Goal: Navigation & Orientation: Find specific page/section

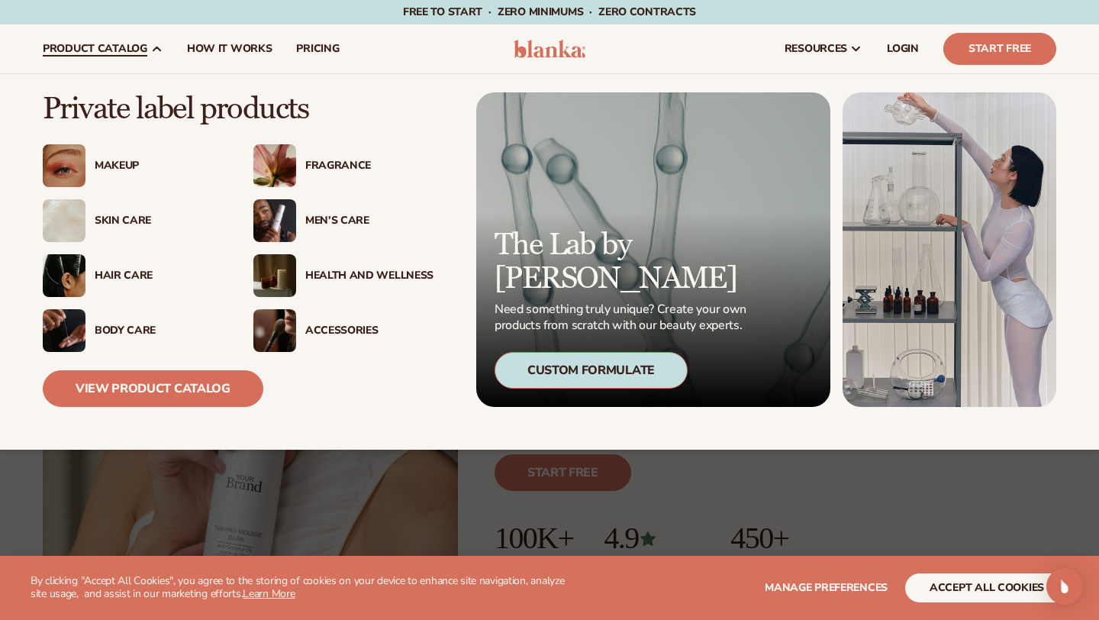
click at [292, 268] on img at bounding box center [274, 275] width 43 height 43
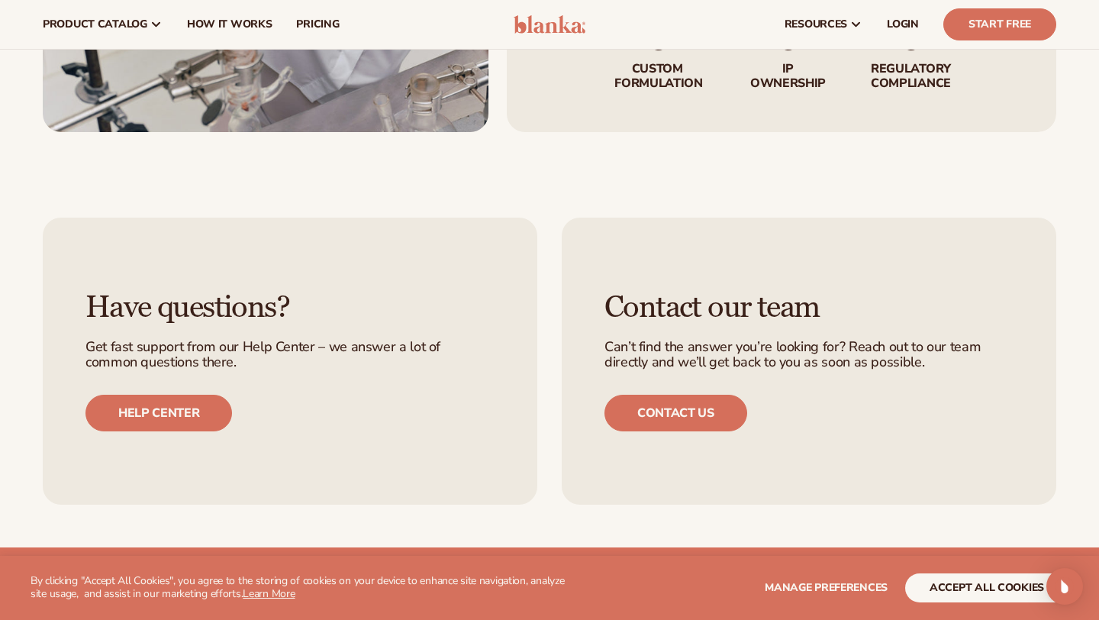
scroll to position [2027, 0]
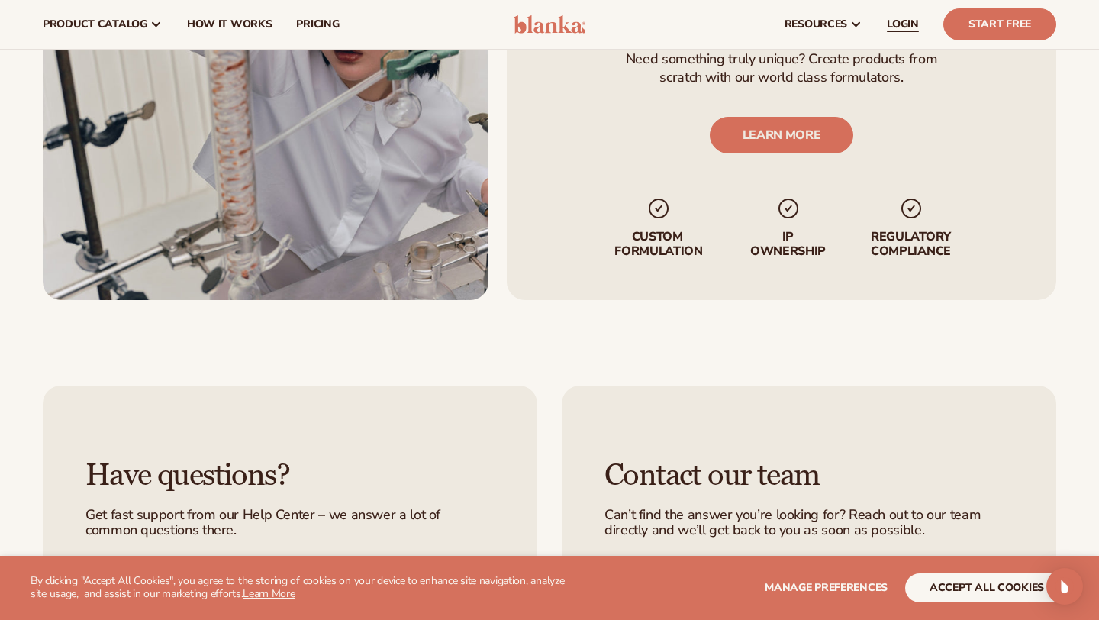
click at [902, 24] on span "LOGIN" at bounding box center [903, 24] width 32 height 12
